Goal: Check status

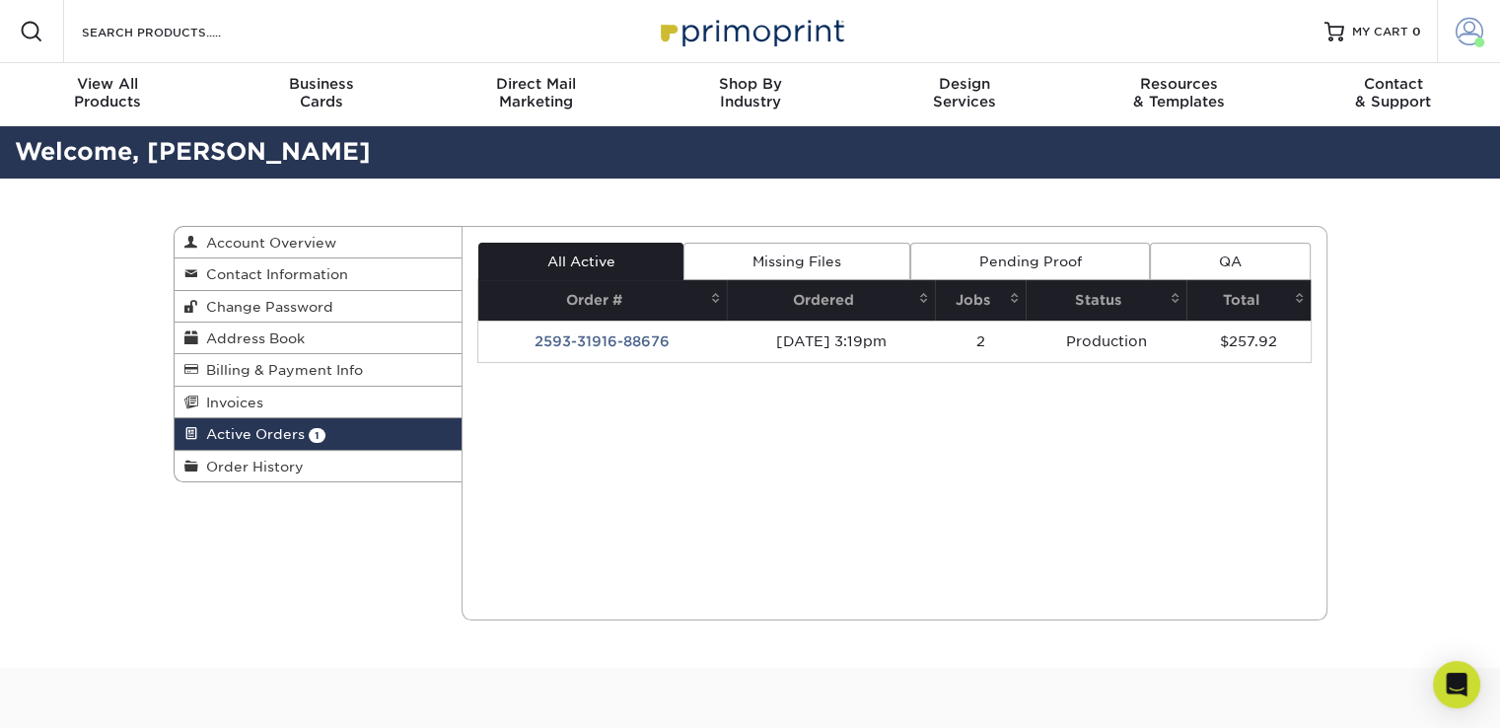
click at [1468, 48] on link "Account" at bounding box center [1468, 31] width 63 height 63
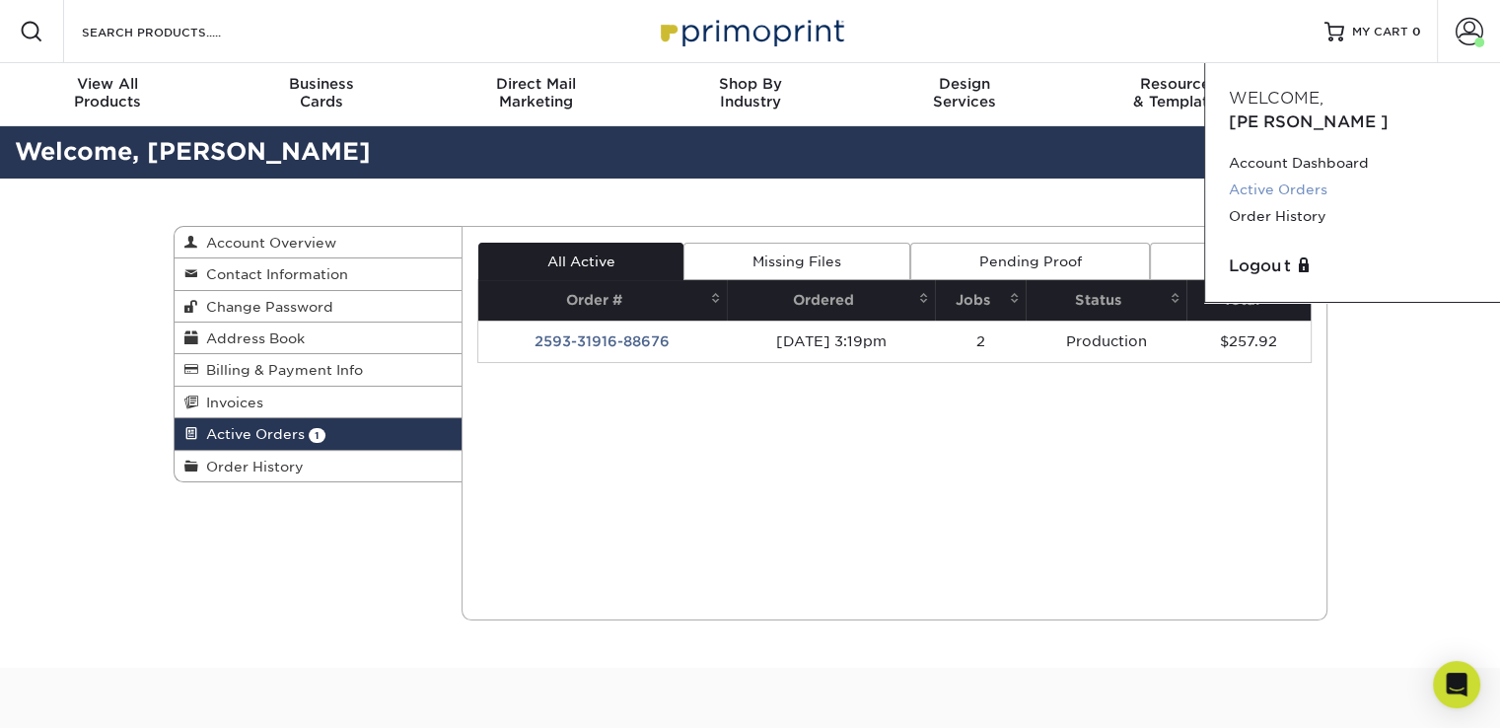
click at [1318, 177] on link "Active Orders" at bounding box center [1353, 190] width 248 height 27
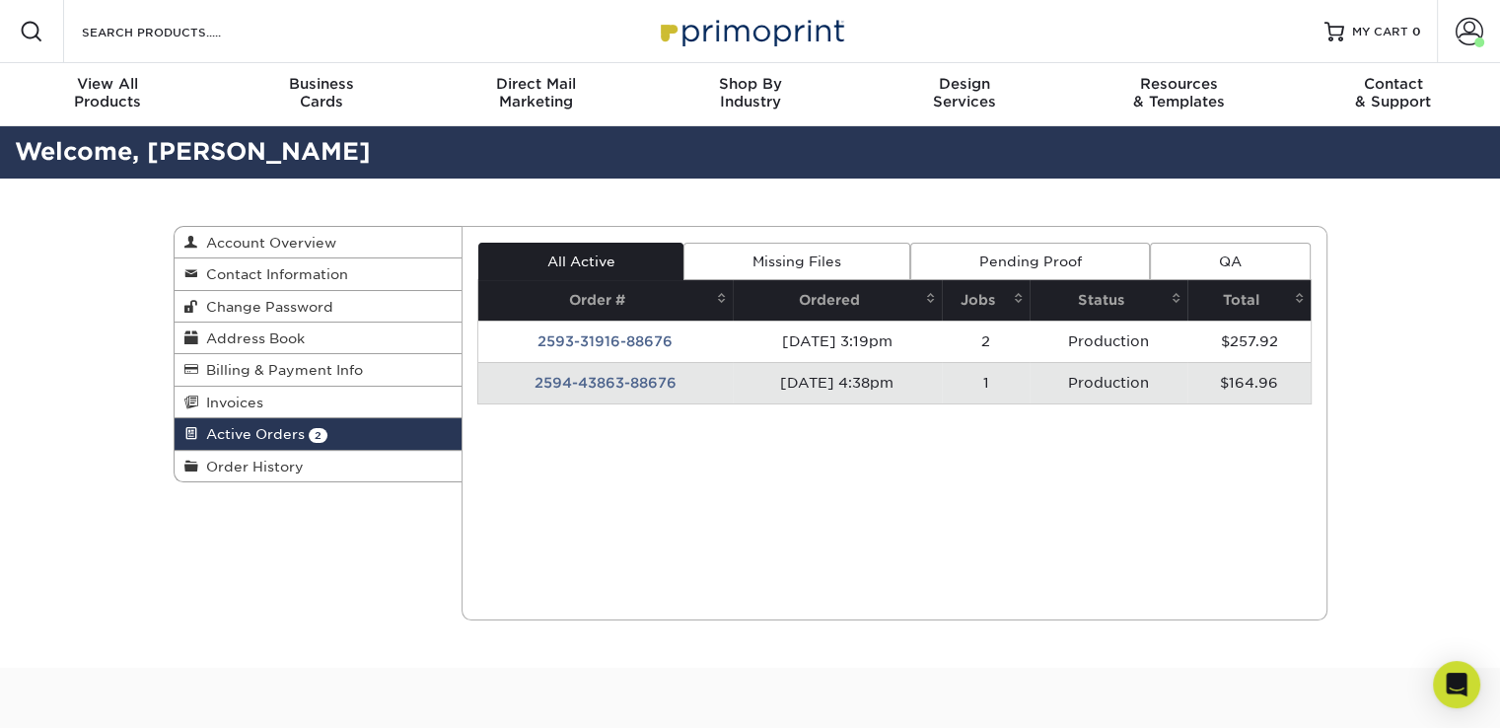
click at [566, 376] on td "2594-43863-88676" at bounding box center [605, 382] width 254 height 41
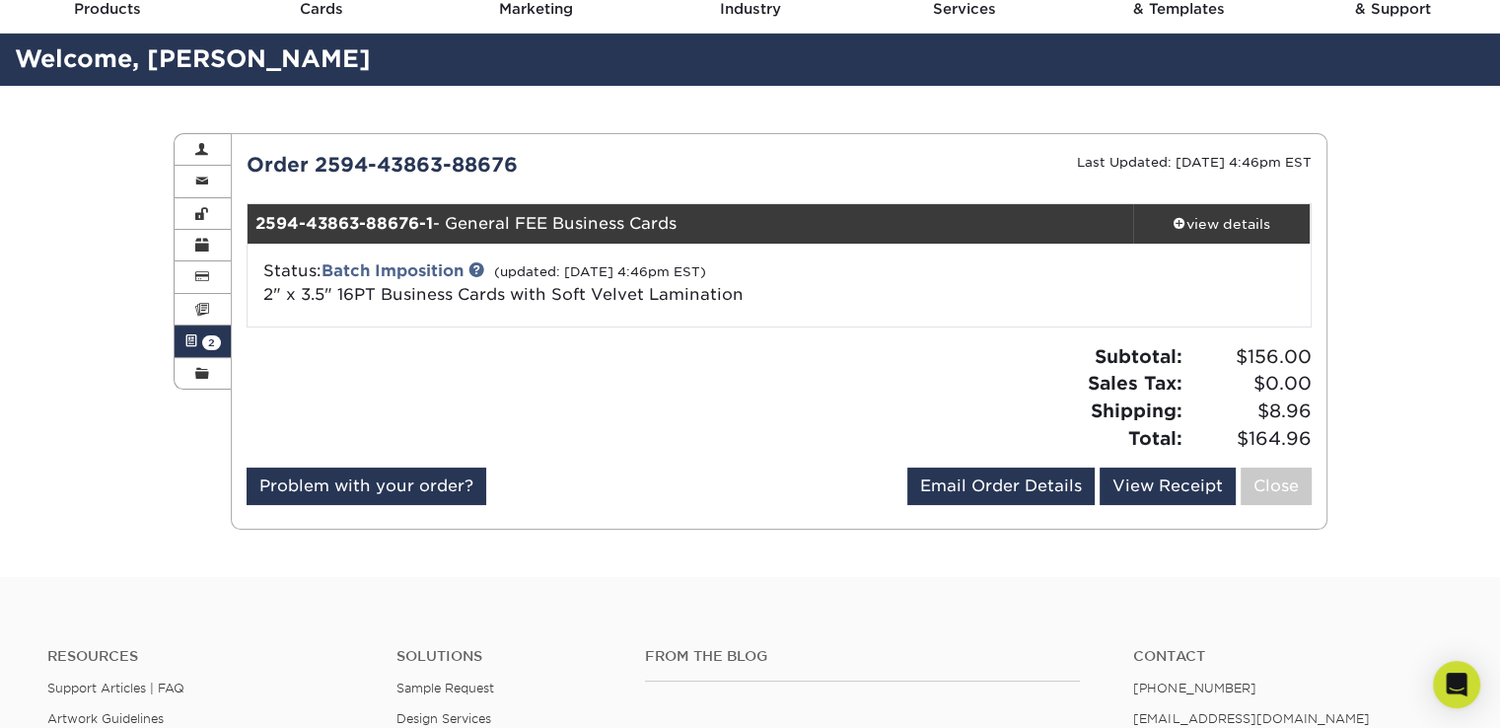
scroll to position [99, 0]
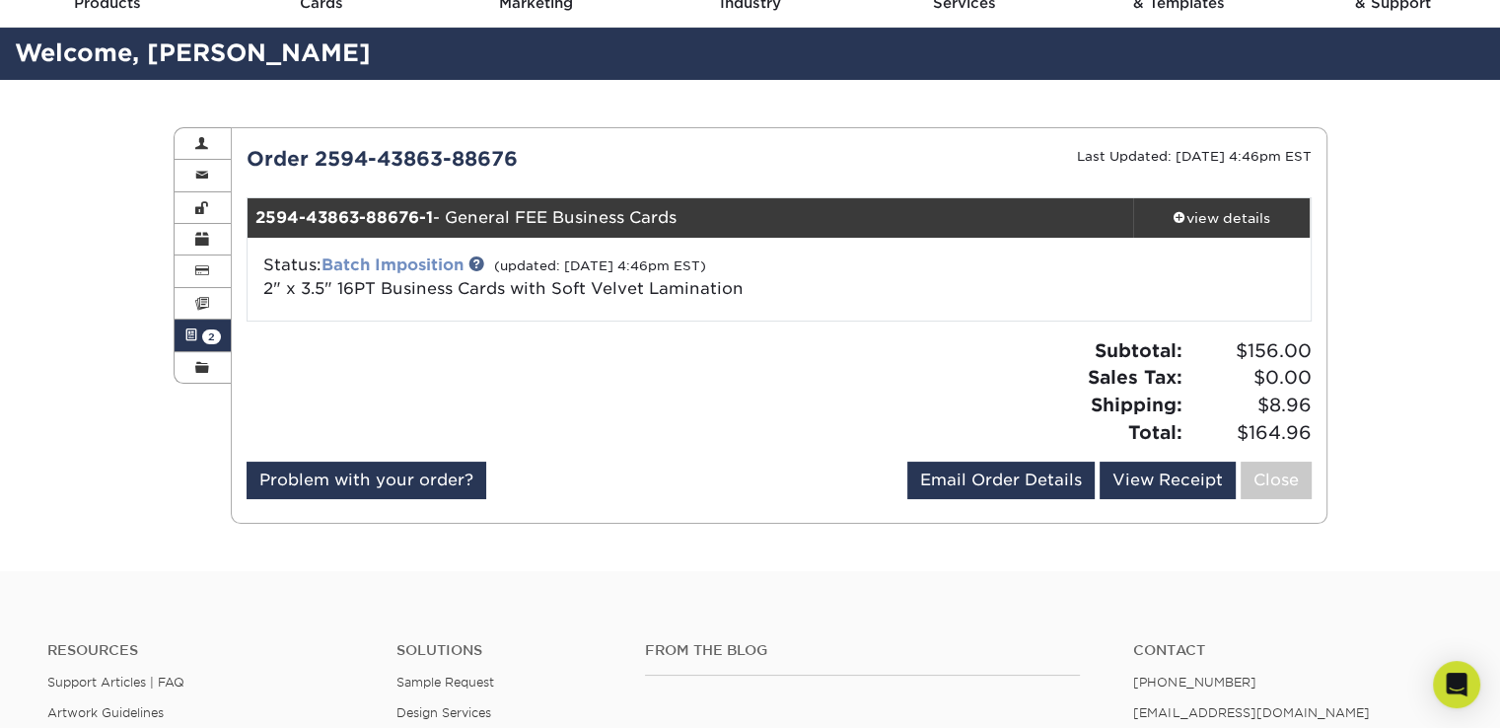
click at [435, 267] on link "Batch Imposition" at bounding box center [393, 264] width 142 height 19
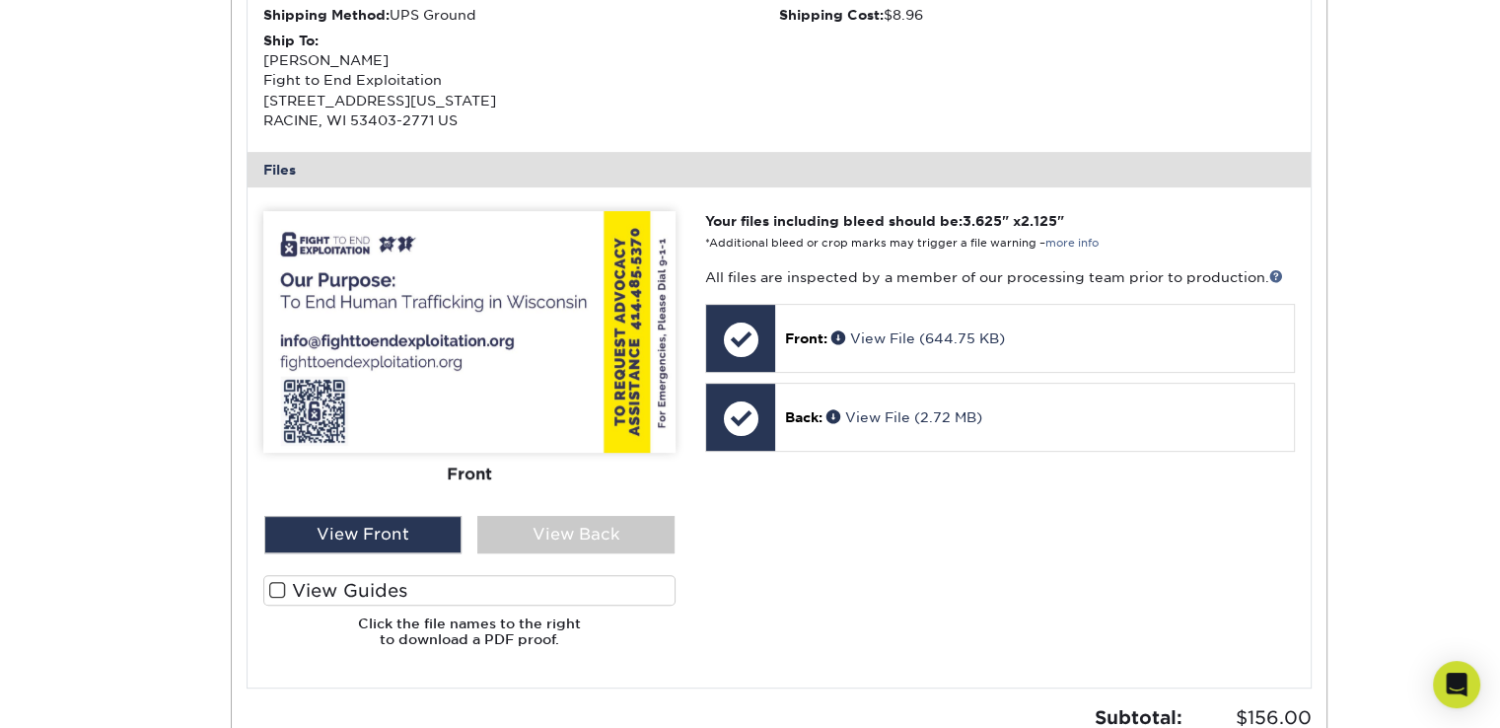
scroll to position [690, 0]
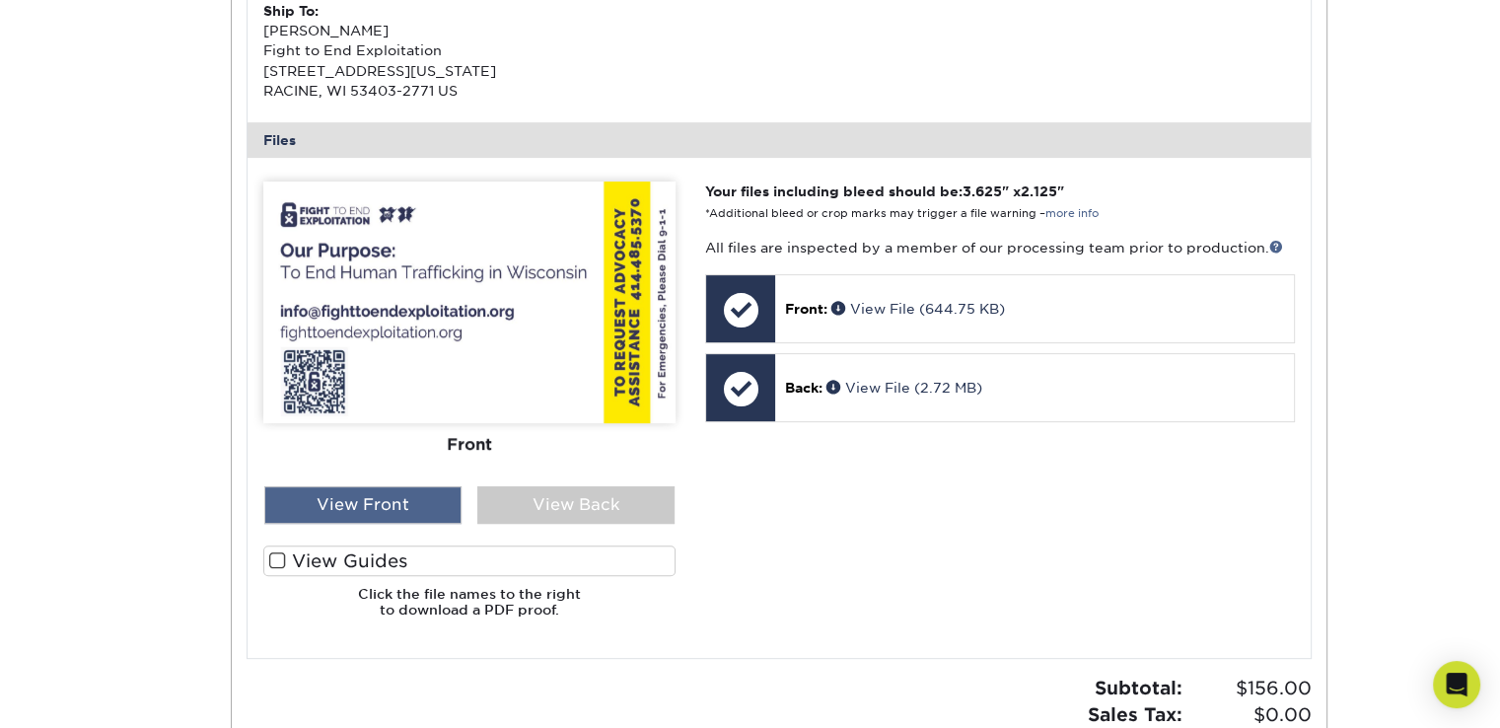
click at [367, 517] on div "View Front" at bounding box center [362, 504] width 197 height 37
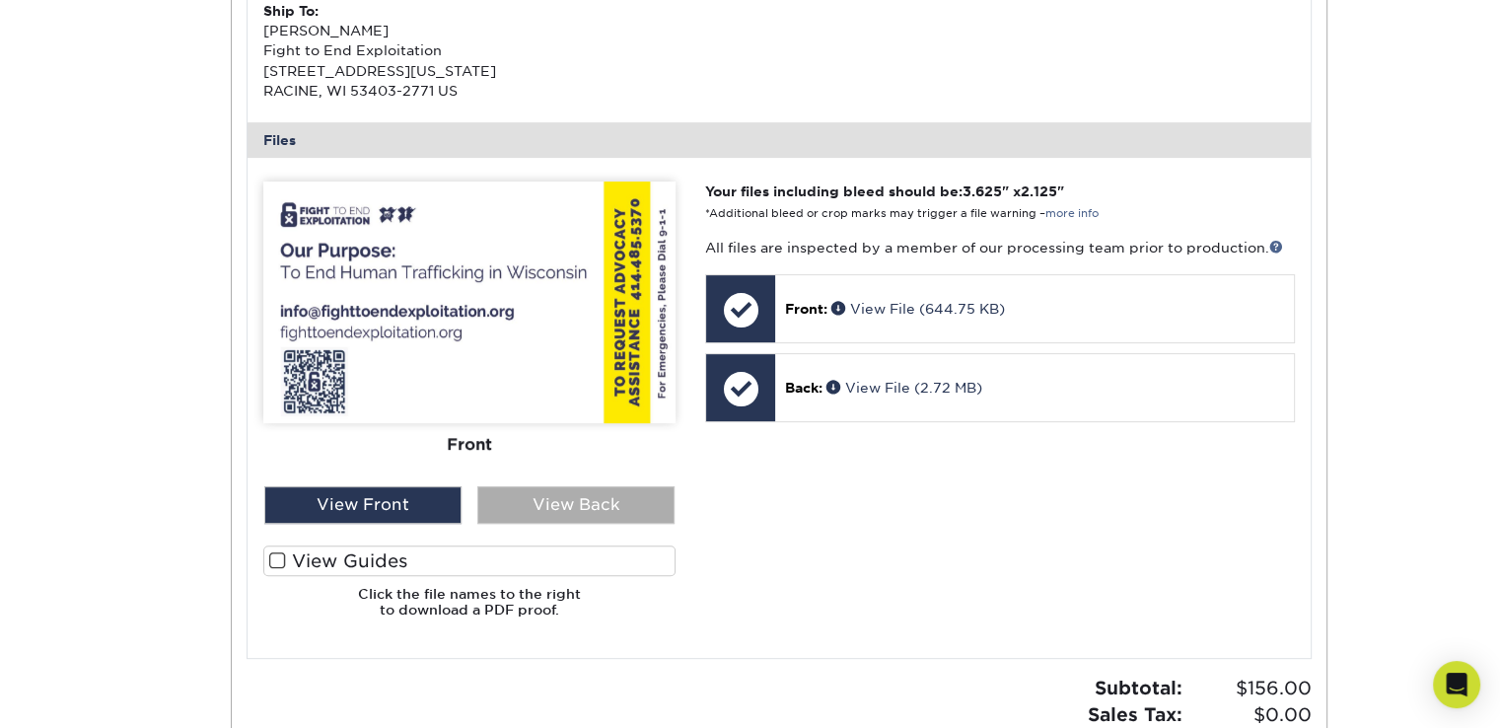
click at [536, 506] on div "View Back" at bounding box center [575, 504] width 197 height 37
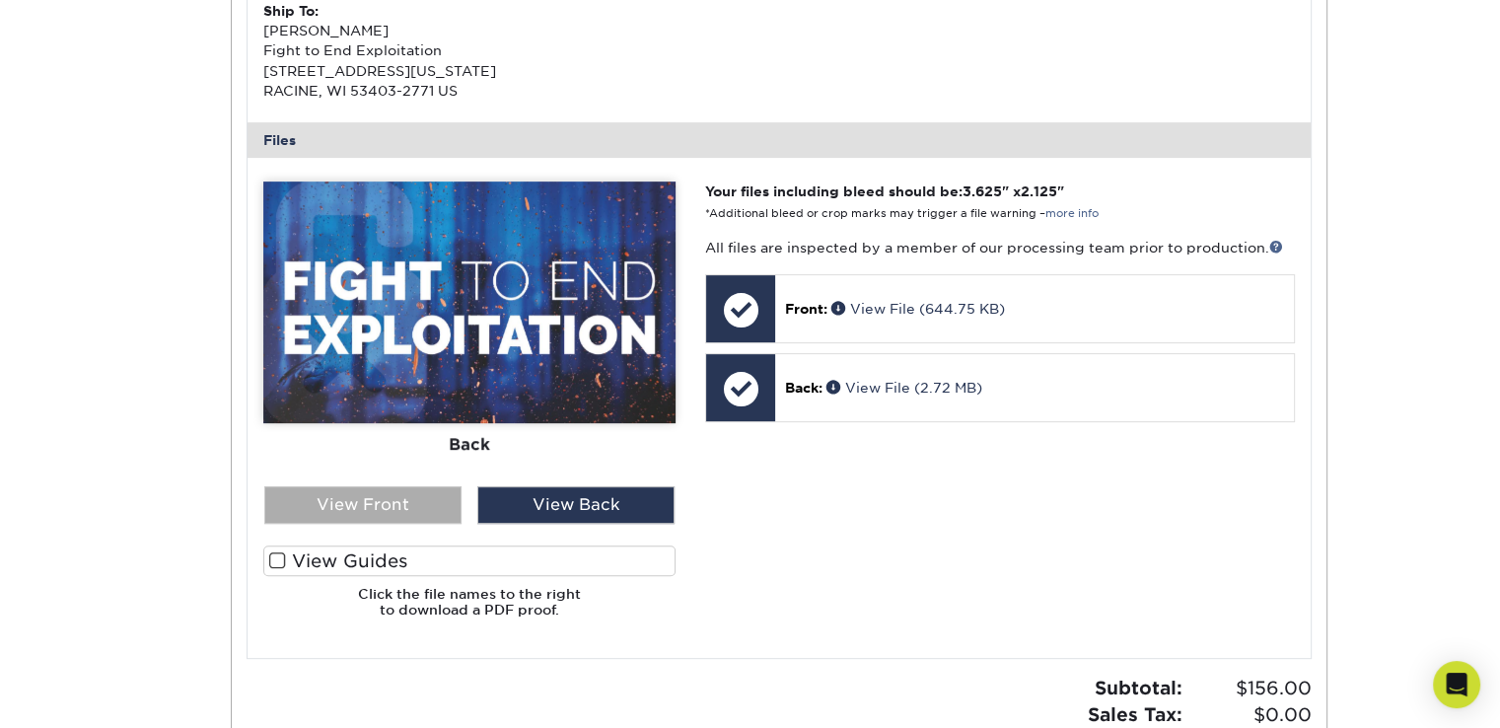
click at [391, 510] on div "View Front" at bounding box center [362, 504] width 197 height 37
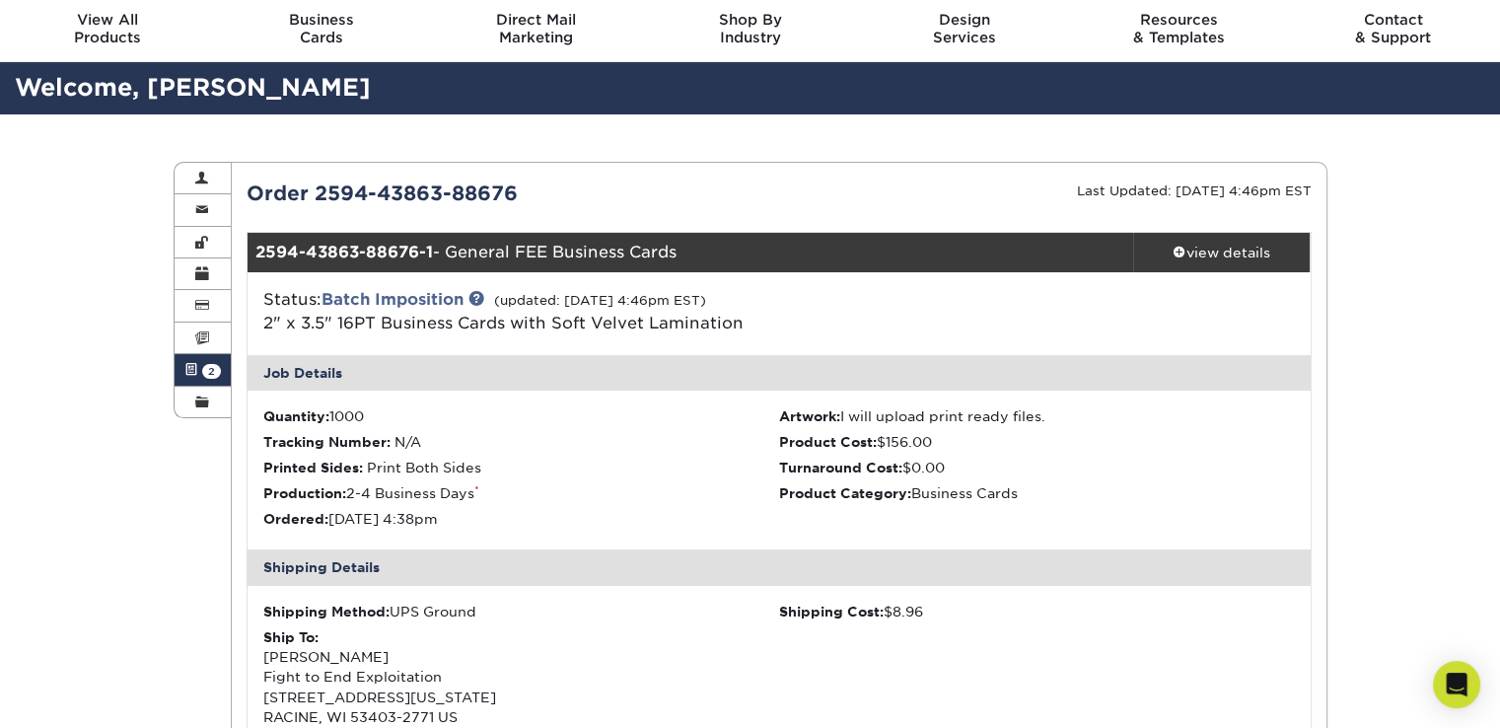
scroll to position [0, 0]
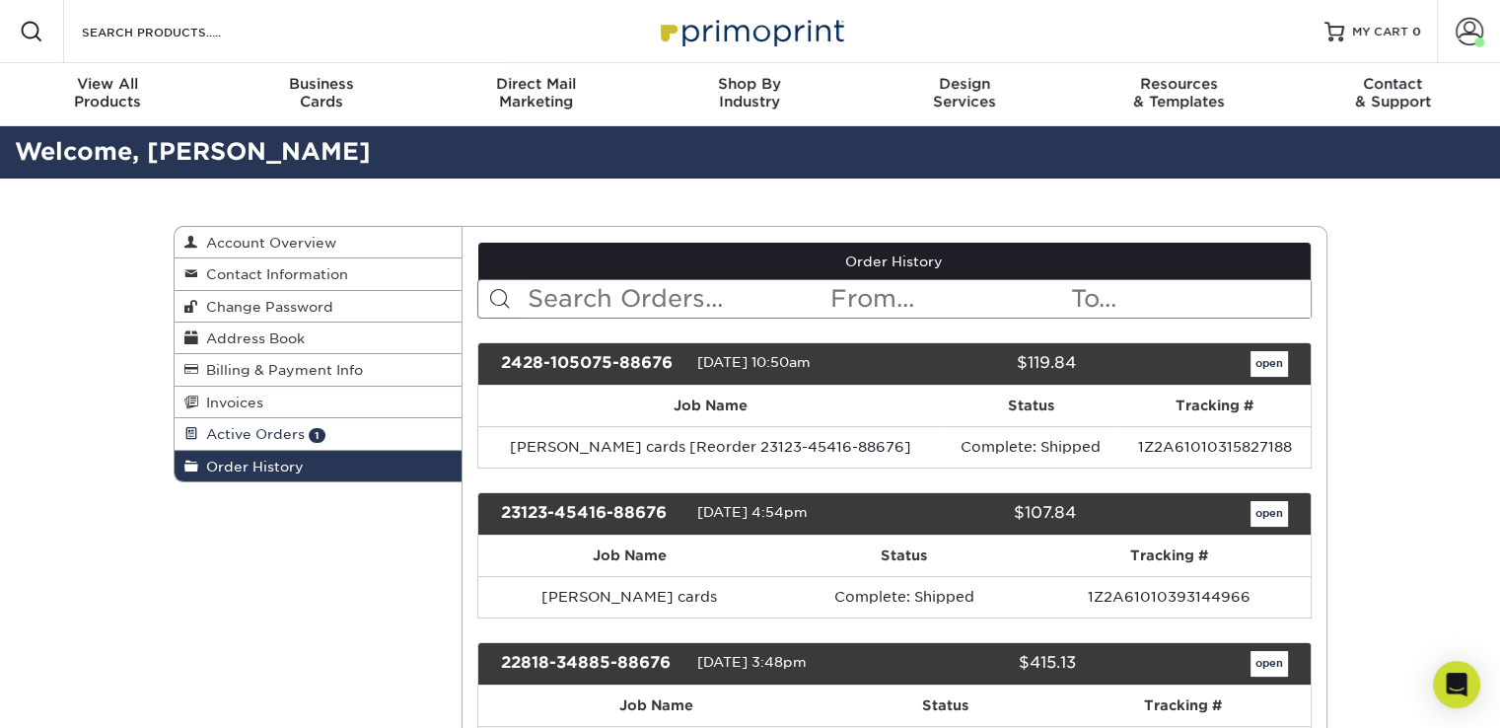
click at [258, 432] on span "Active Orders" at bounding box center [251, 434] width 107 height 16
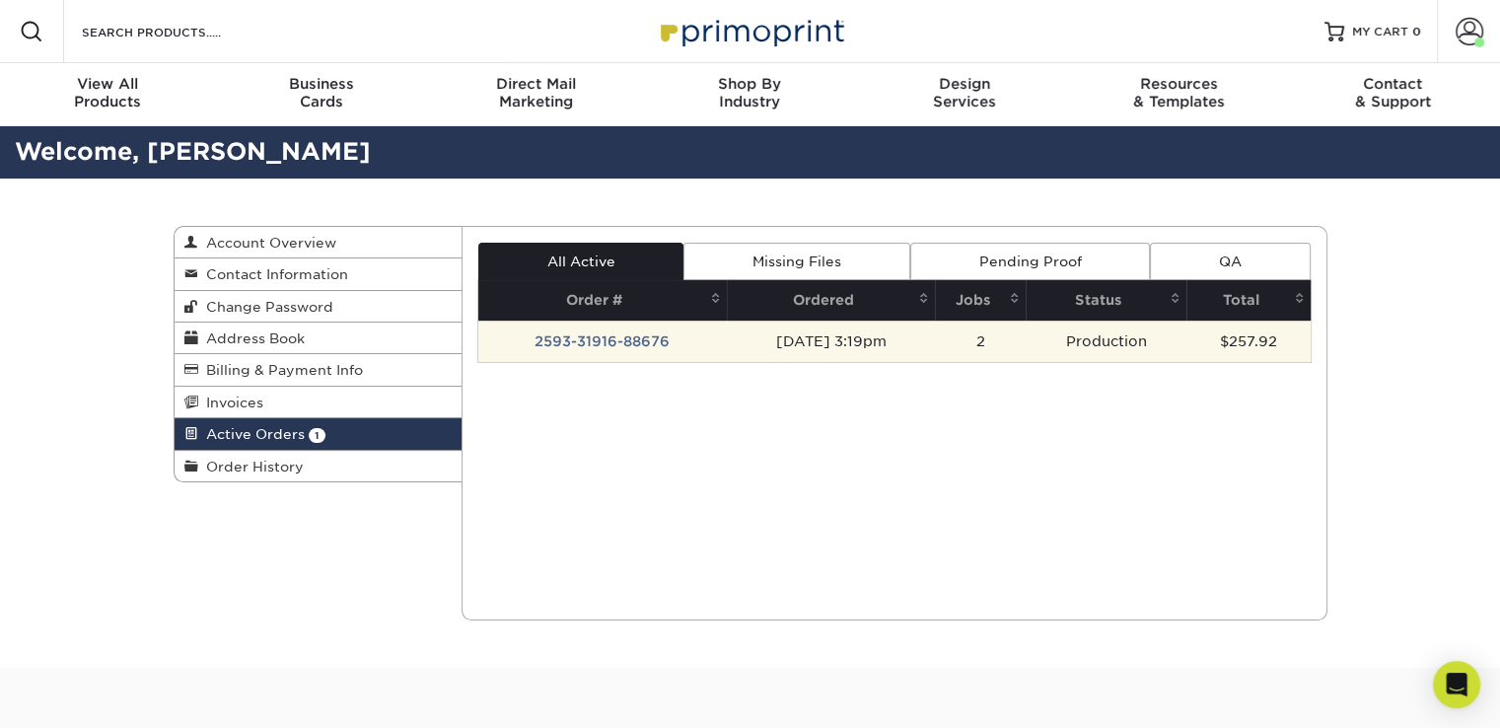
click at [625, 340] on td "2593-31916-88676" at bounding box center [602, 341] width 249 height 41
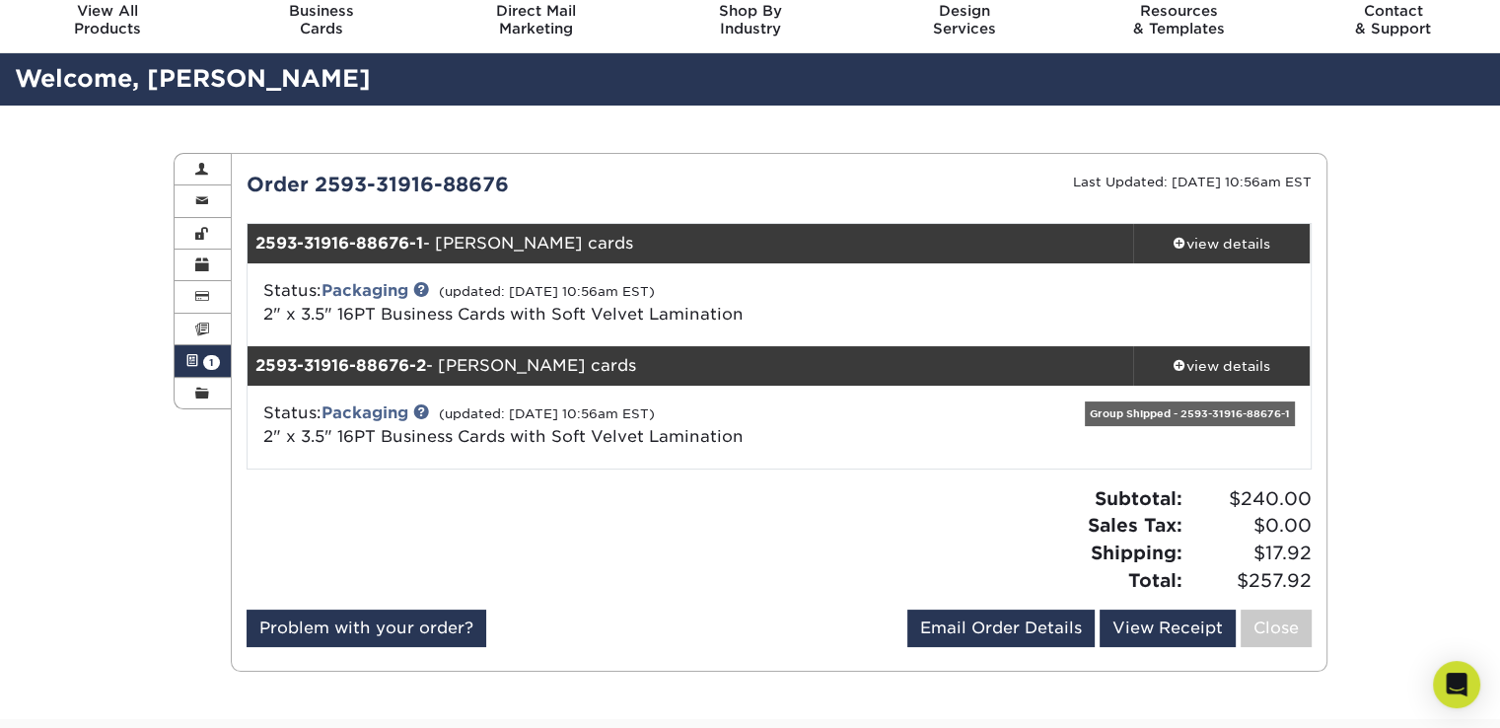
scroll to position [99, 0]
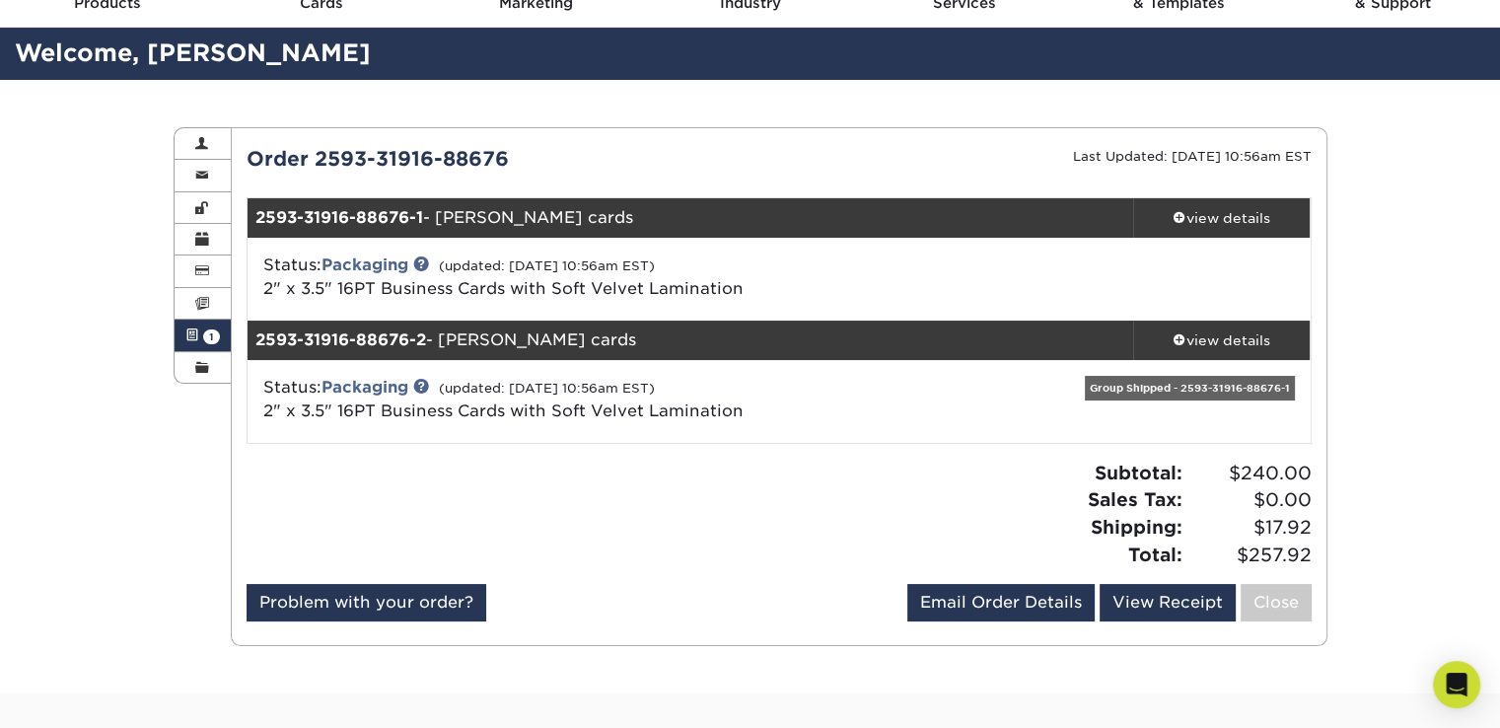
click at [211, 343] on span "1" at bounding box center [211, 336] width 17 height 15
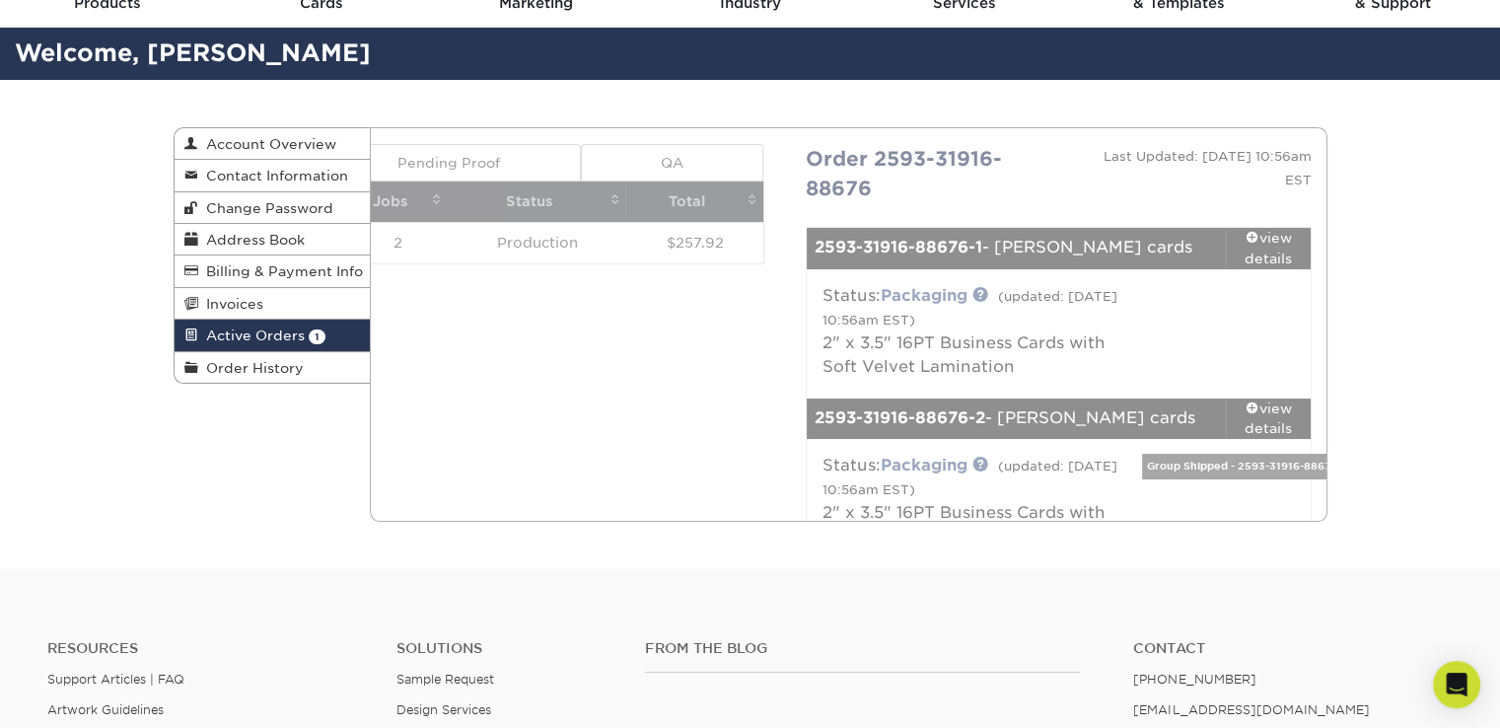
scroll to position [0, 0]
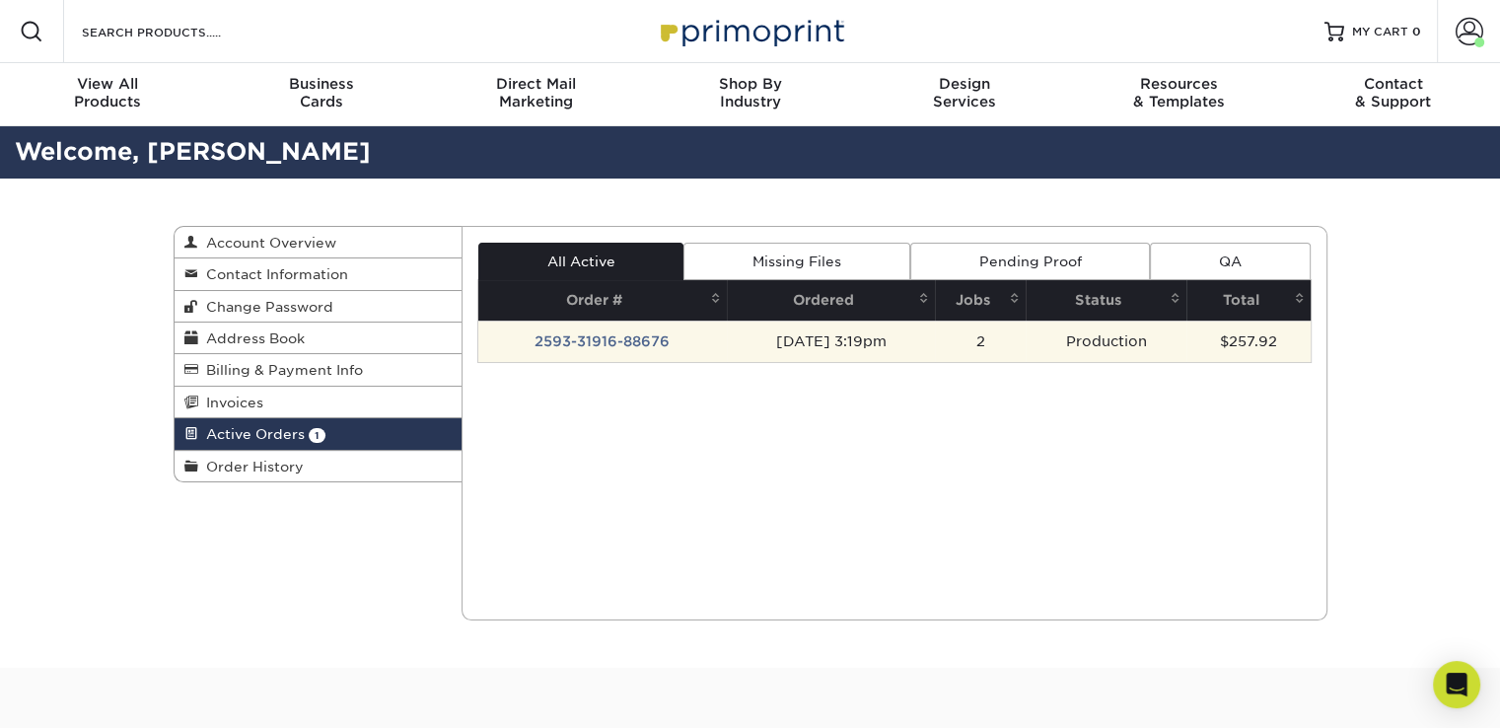
click at [643, 344] on td "2593-31916-88676" at bounding box center [602, 341] width 249 height 41
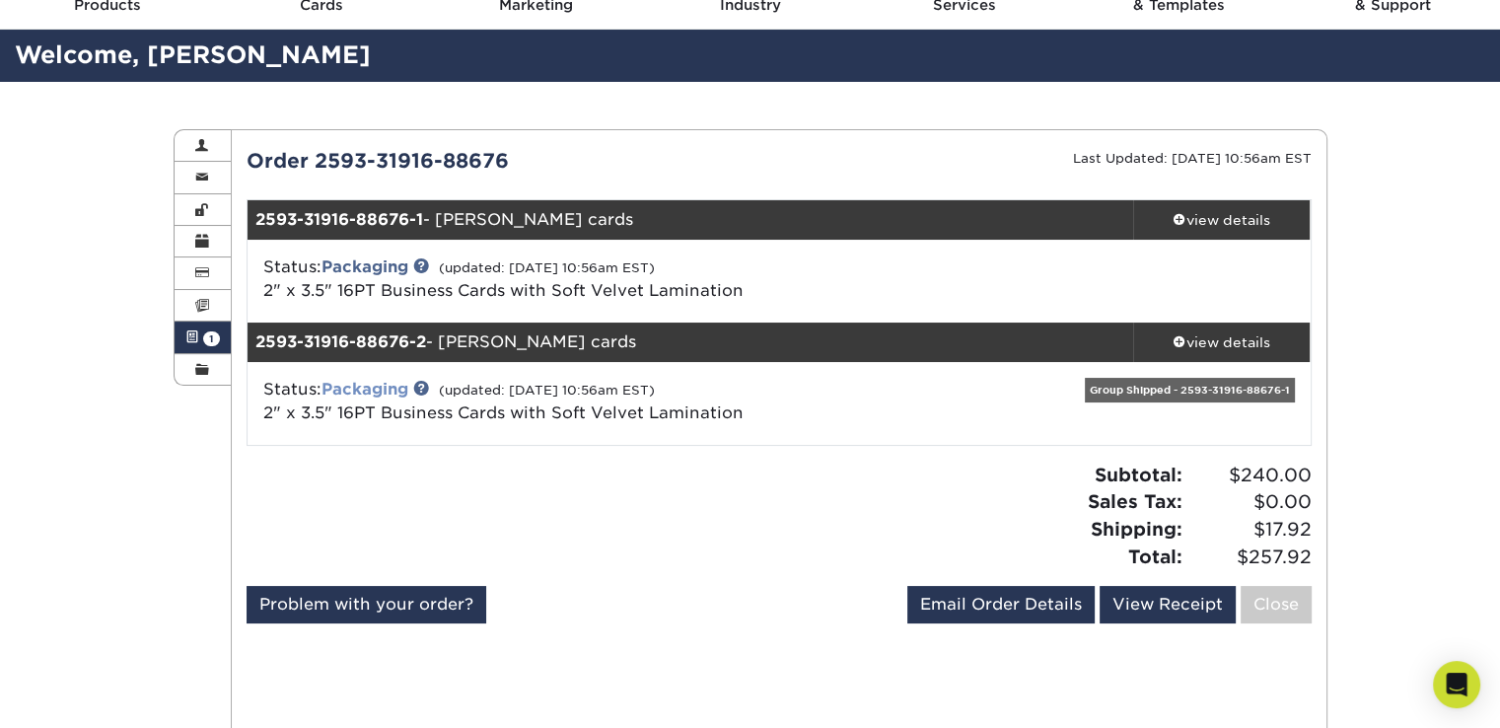
scroll to position [99, 0]
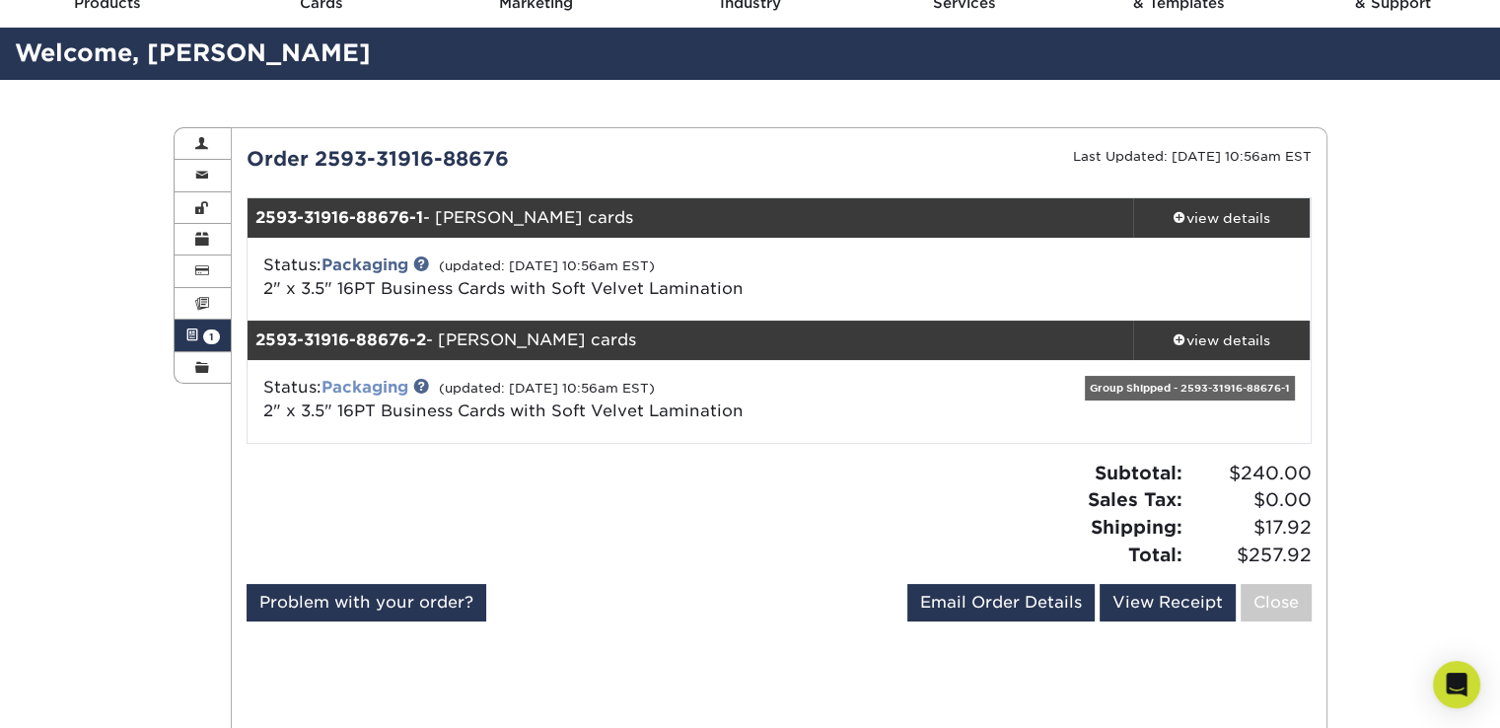
click at [365, 382] on link "Packaging" at bounding box center [365, 387] width 87 height 19
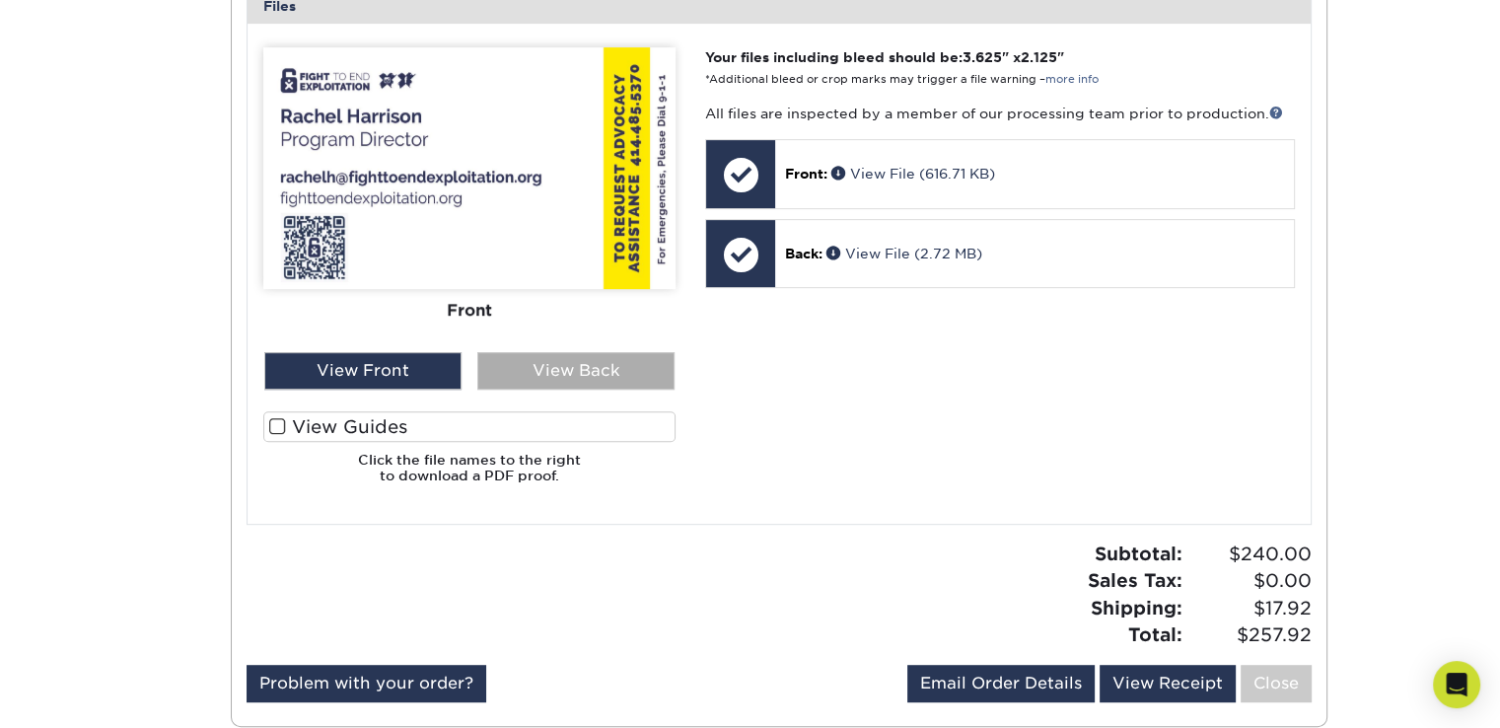
scroll to position [888, 0]
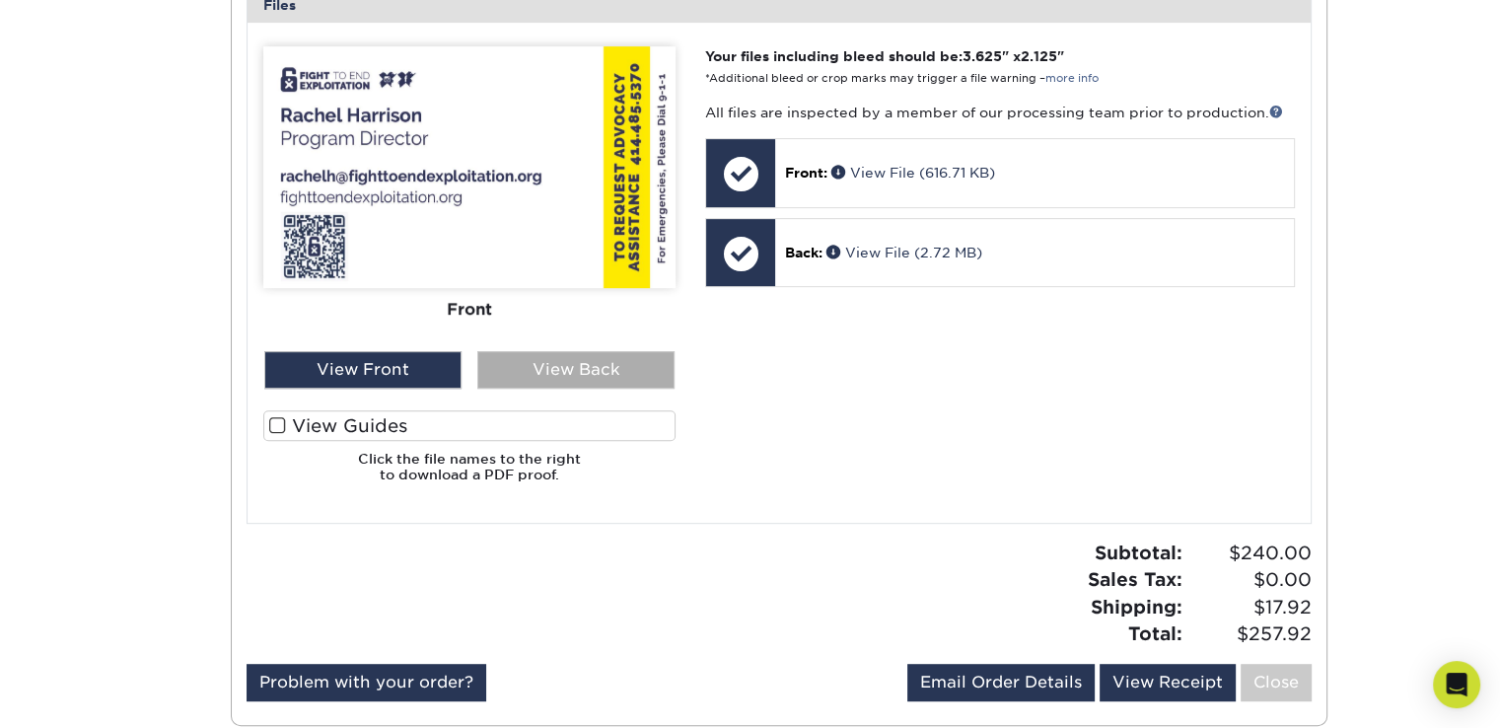
click at [553, 376] on div "View Back" at bounding box center [575, 369] width 197 height 37
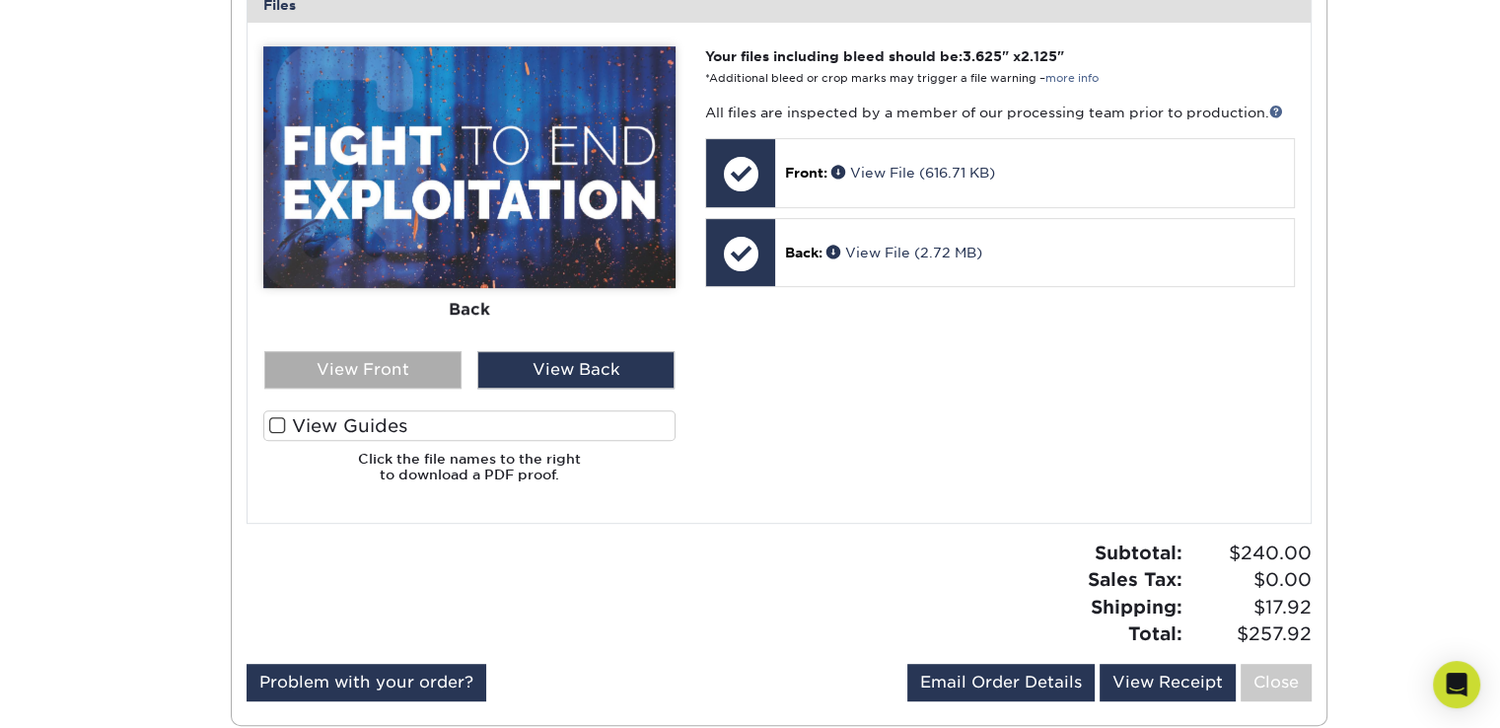
click at [336, 372] on div "View Front" at bounding box center [362, 369] width 197 height 37
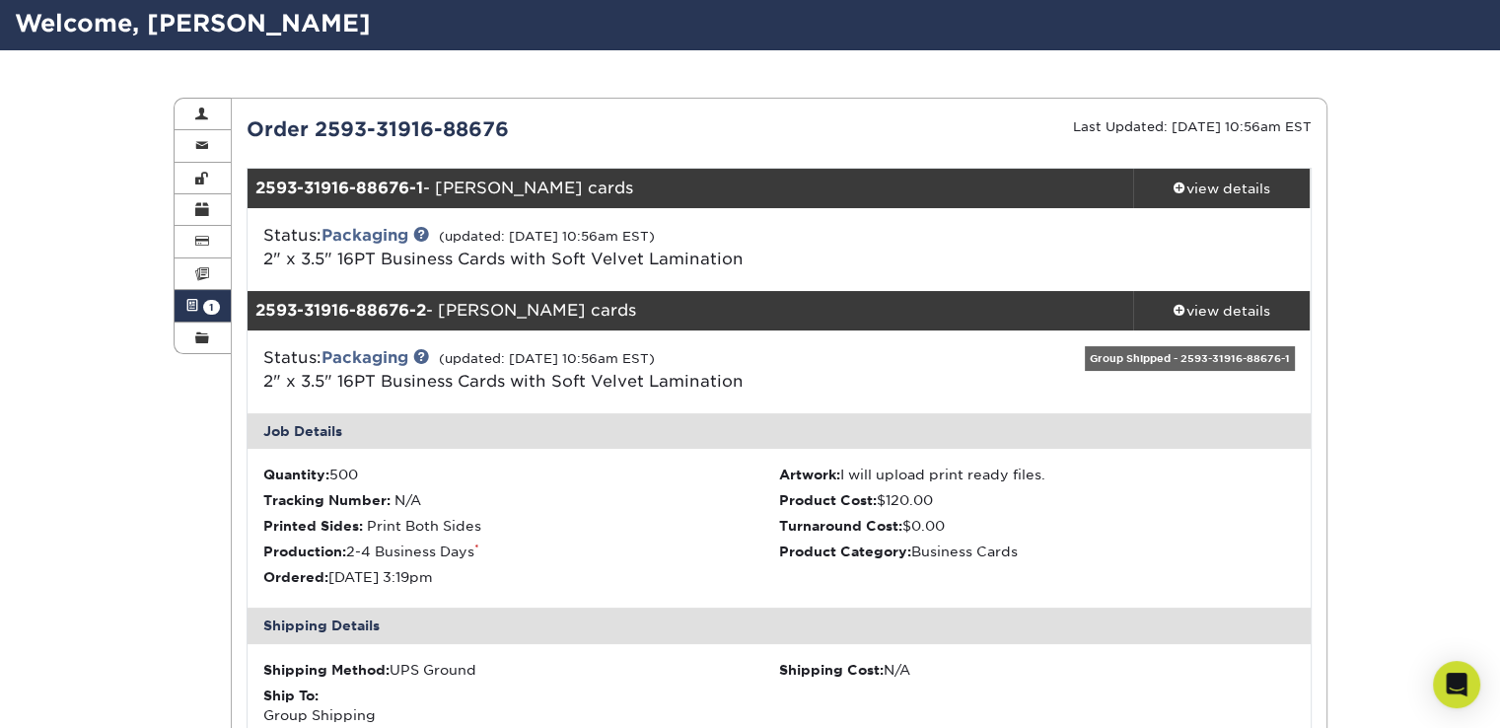
scroll to position [0, 0]
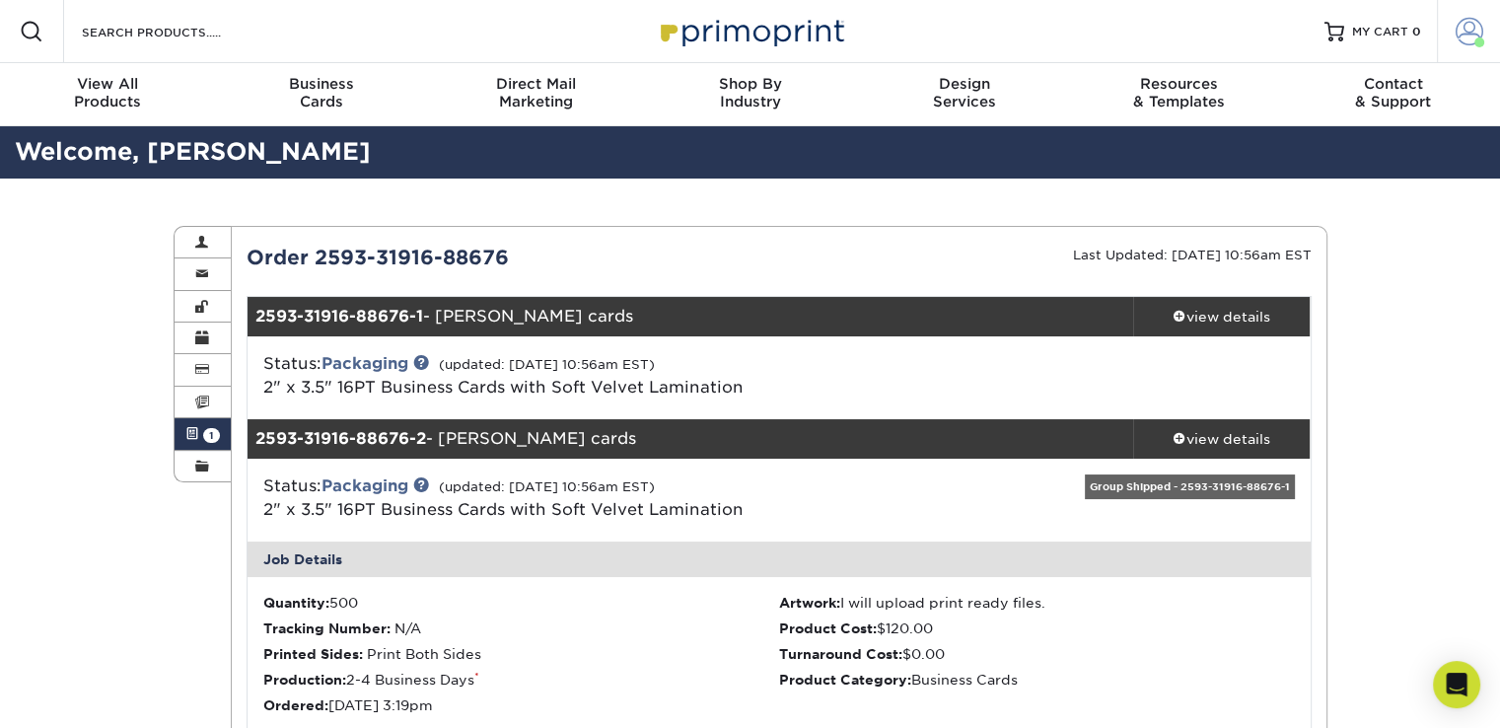
click at [1467, 31] on span at bounding box center [1470, 32] width 28 height 28
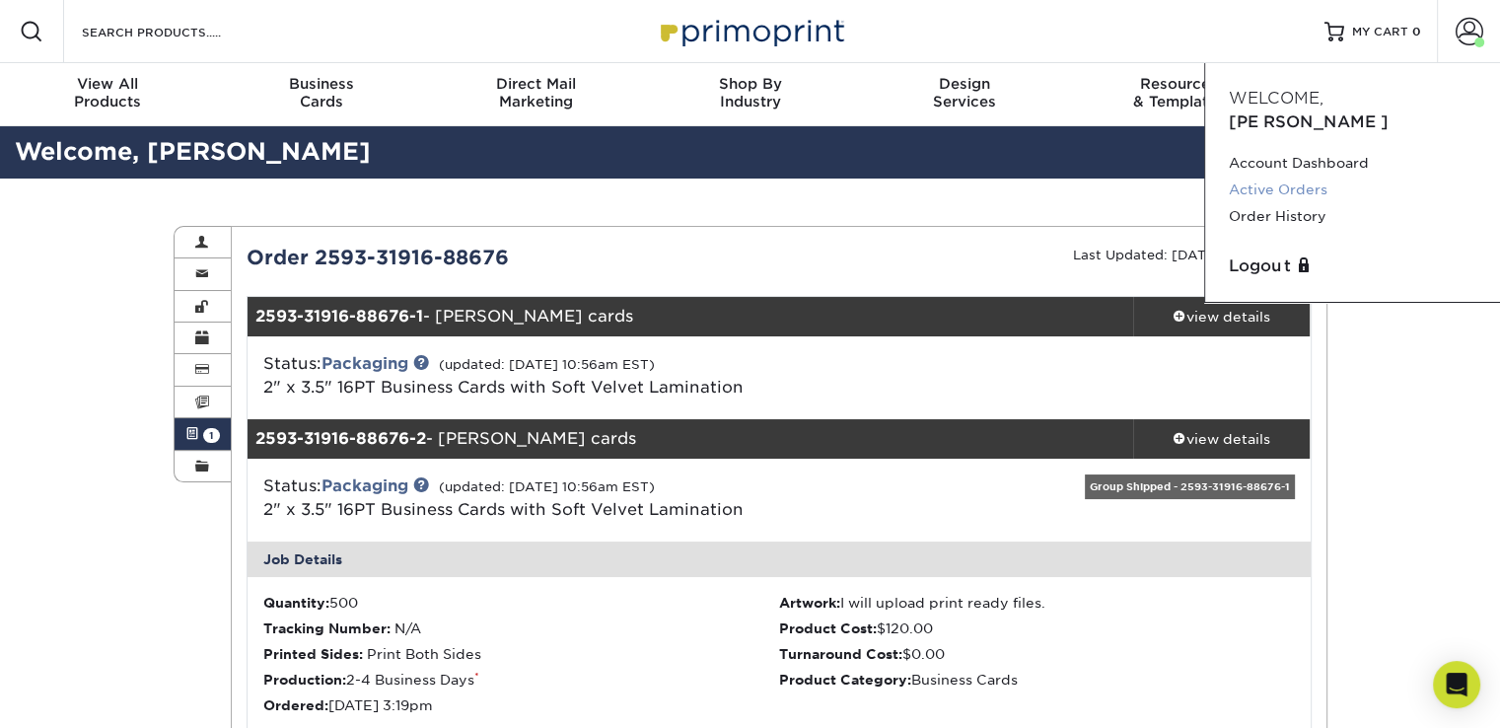
click at [1314, 177] on link "Active Orders" at bounding box center [1353, 190] width 248 height 27
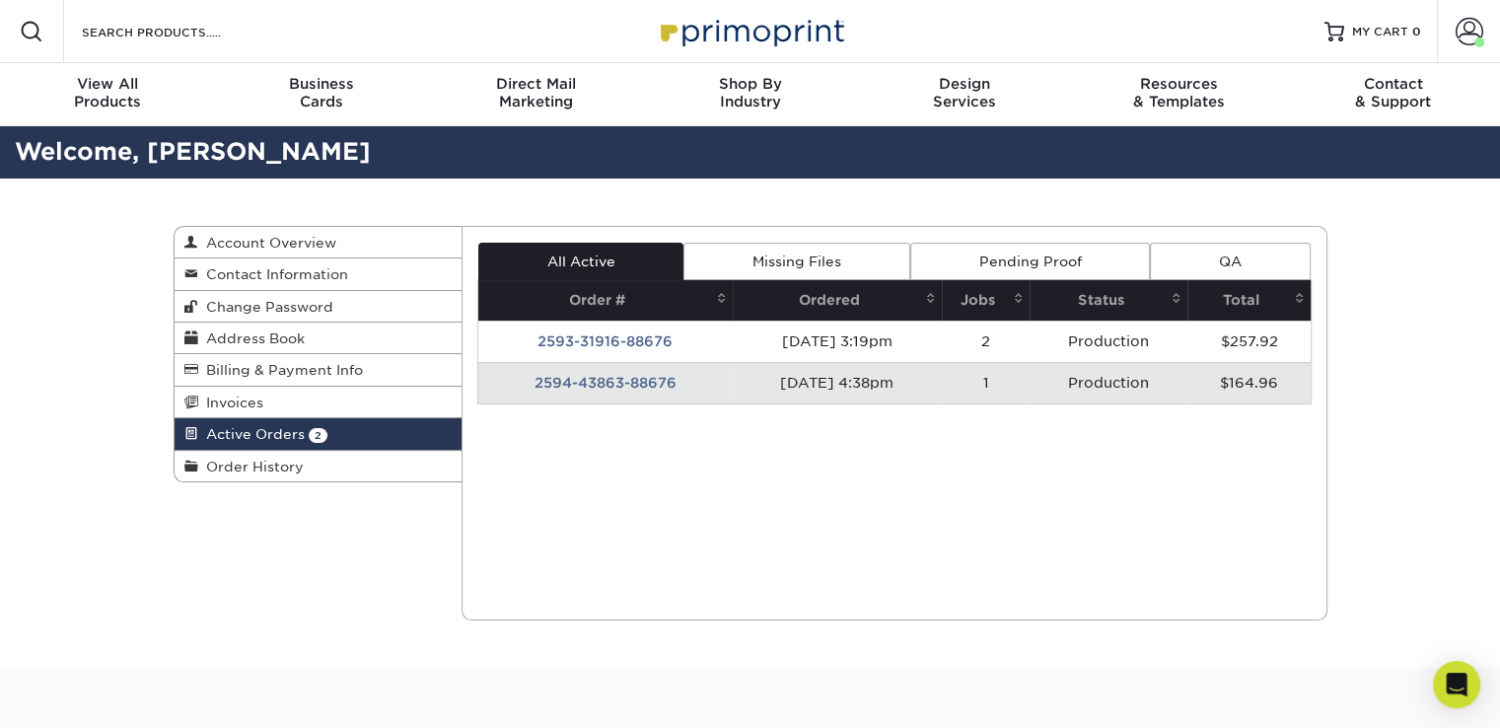
click at [1184, 301] on span at bounding box center [1177, 298] width 16 height 16
click at [787, 265] on link "Missing Files" at bounding box center [797, 261] width 226 height 37
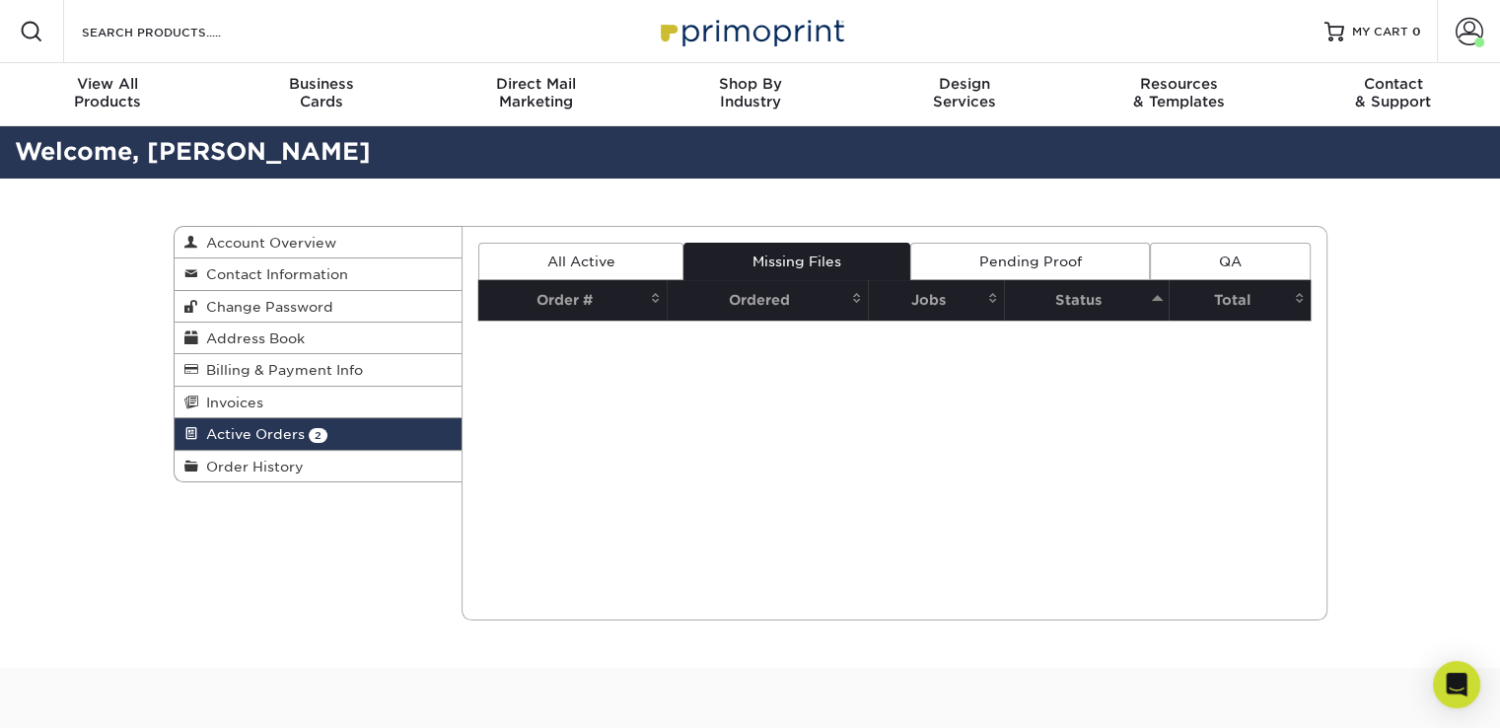
click at [993, 251] on link "Pending Proof" at bounding box center [1030, 261] width 240 height 37
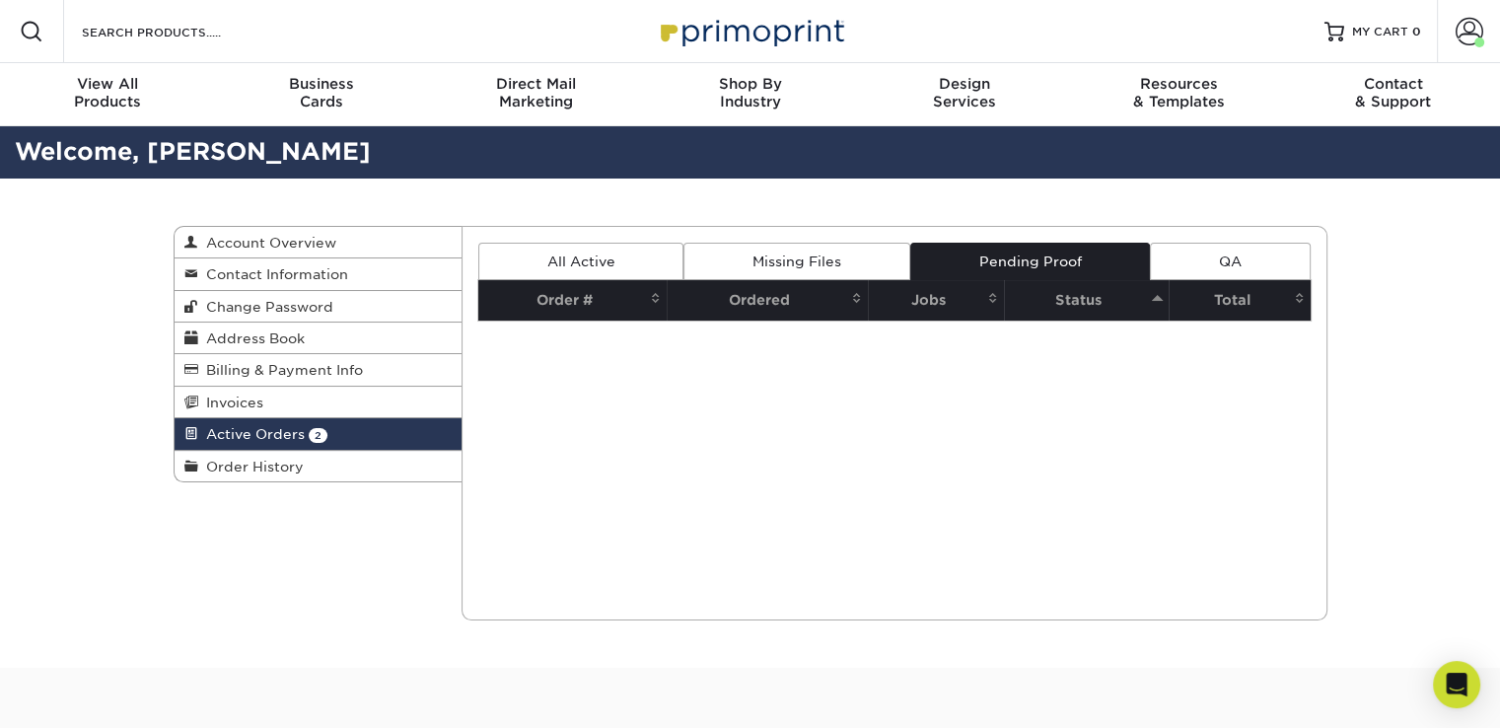
click at [1211, 253] on link "QA" at bounding box center [1230, 261] width 160 height 37
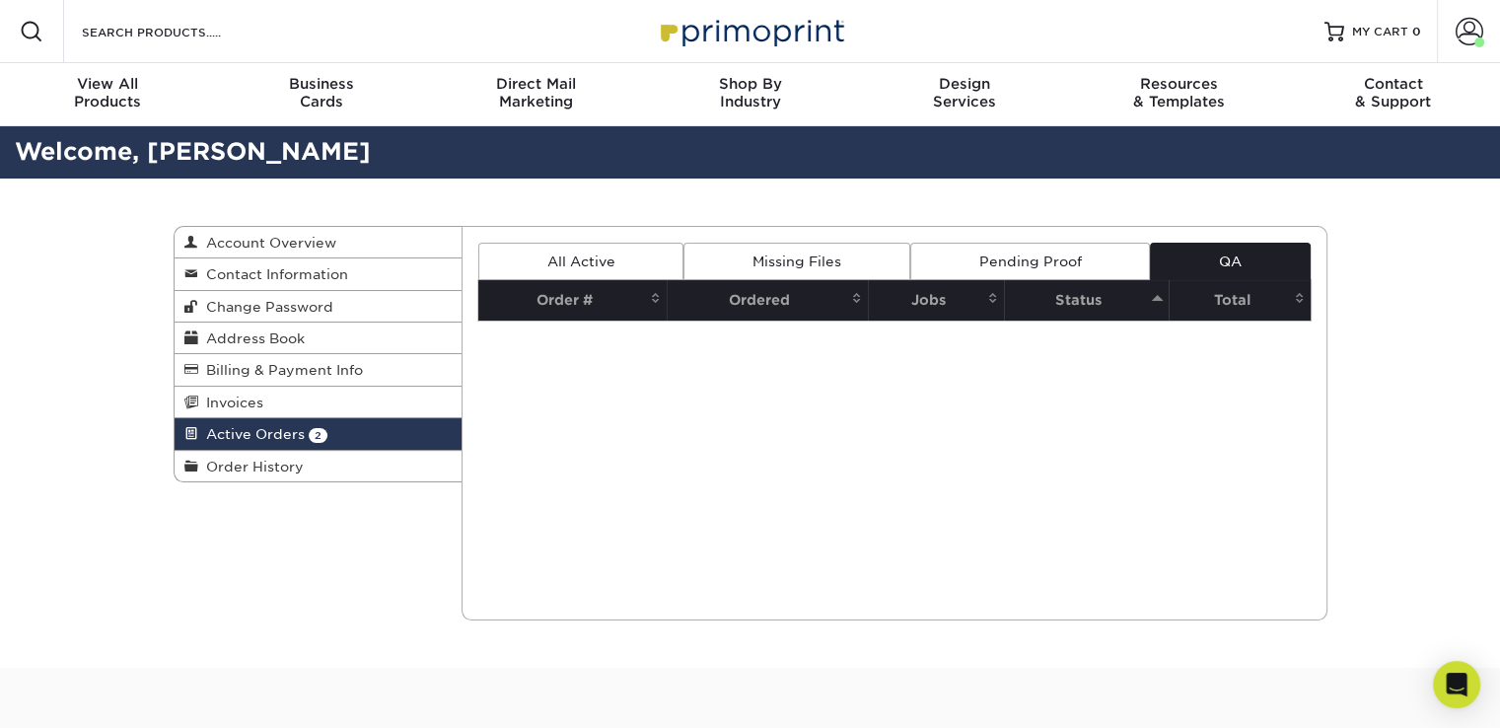
click at [592, 262] on link "All Active" at bounding box center [580, 261] width 205 height 37
